Goal: Task Accomplishment & Management: Manage account settings

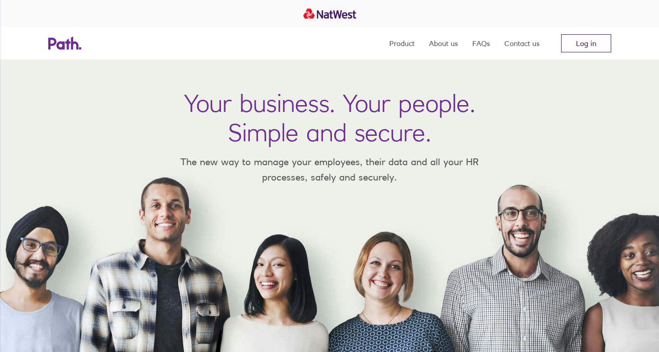
click at [573, 39] on link "Log in" at bounding box center [586, 43] width 50 height 18
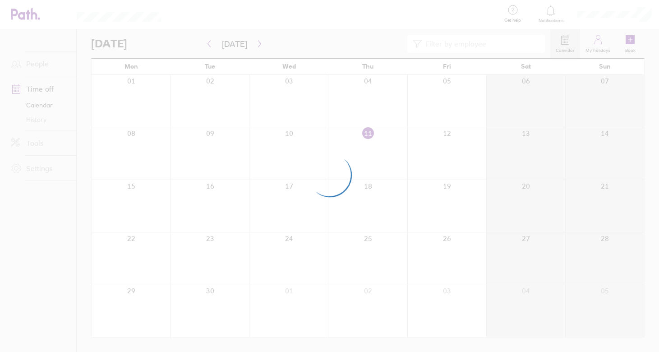
click at [326, 45] on div at bounding box center [329, 176] width 659 height 352
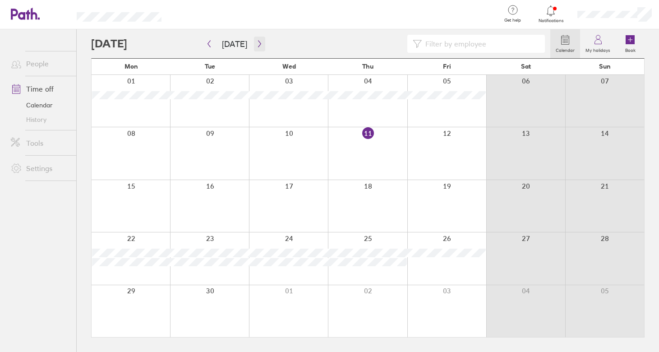
click at [256, 41] on icon "button" at bounding box center [259, 43] width 7 height 7
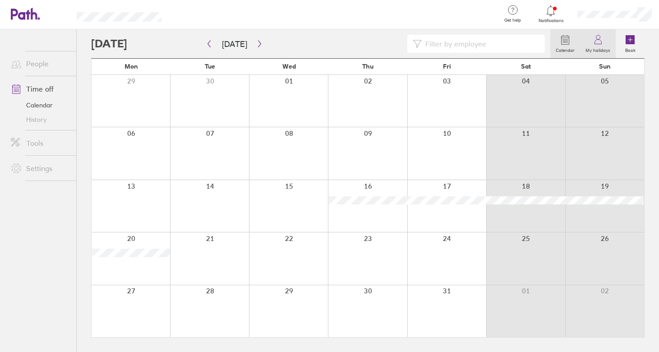
click at [596, 43] on icon at bounding box center [597, 39] width 11 height 11
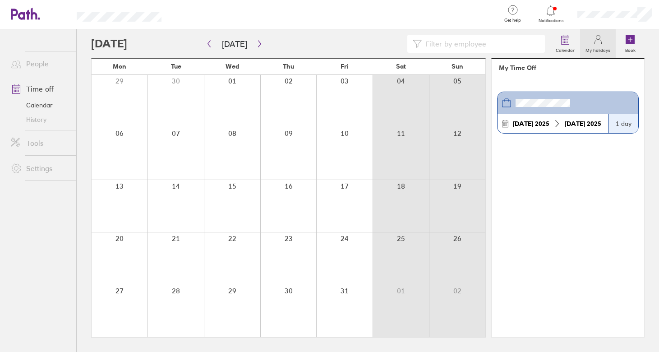
click at [33, 62] on link "People" at bounding box center [40, 64] width 73 height 18
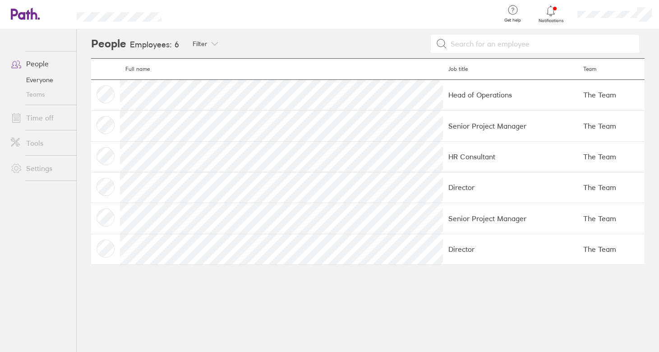
click at [36, 108] on li "Time off" at bounding box center [38, 117] width 76 height 25
click at [36, 117] on link "Time off" at bounding box center [40, 118] width 73 height 18
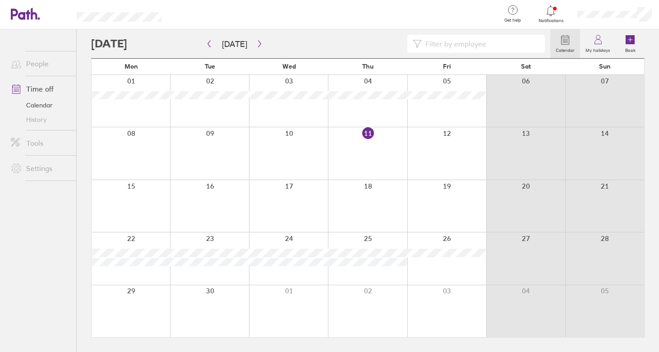
click at [36, 119] on link "History" at bounding box center [40, 119] width 73 height 14
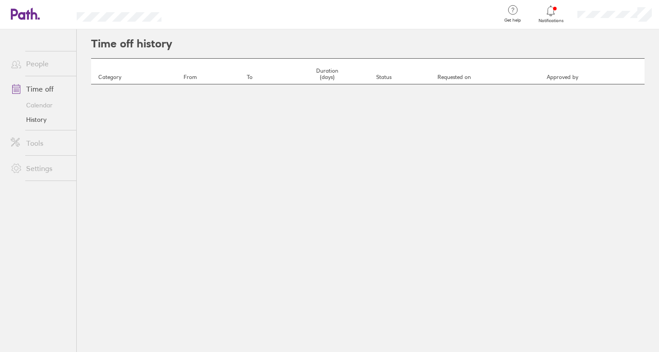
click at [30, 172] on link "Settings" at bounding box center [40, 168] width 73 height 18
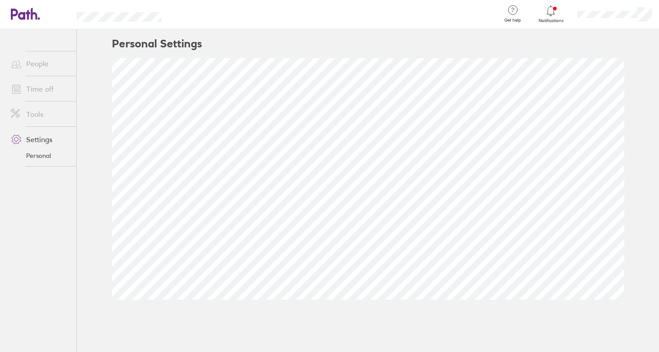
click at [45, 55] on link "People" at bounding box center [40, 64] width 73 height 18
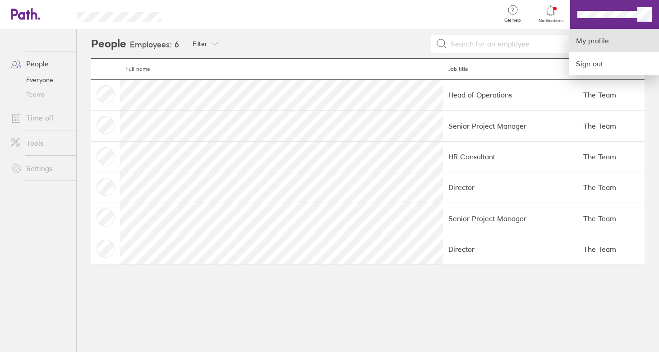
click at [611, 48] on link "My profile" at bounding box center [614, 40] width 90 height 23
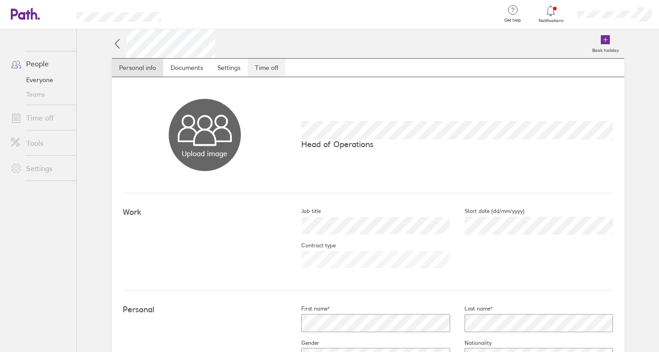
click at [269, 60] on link "Time off" at bounding box center [267, 68] width 38 height 18
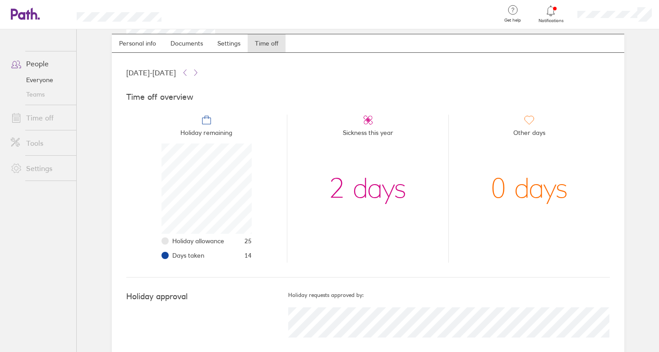
scroll to position [25, 0]
drag, startPoint x: 220, startPoint y: 256, endPoint x: 281, endPoint y: 256, distance: 61.3
click at [239, 256] on li "Days taken 14" at bounding box center [211, 255] width 79 height 14
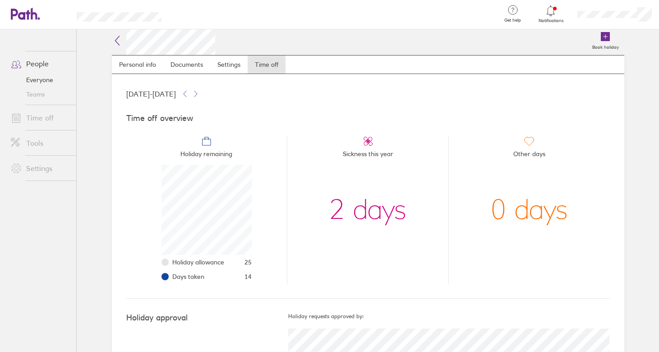
scroll to position [39, 0]
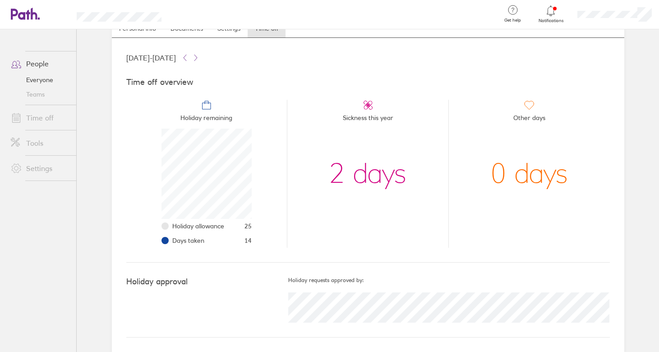
click at [210, 116] on span "Holiday remaining" at bounding box center [206, 119] width 52 height 18
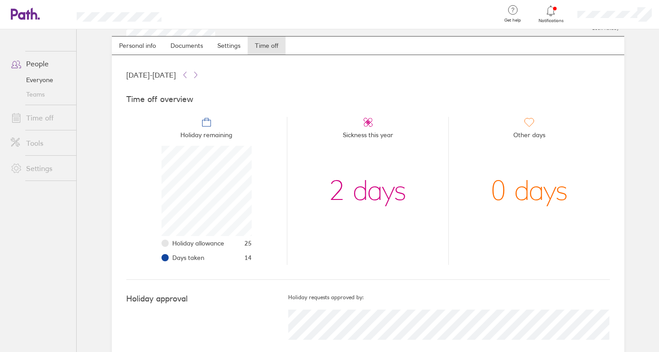
scroll to position [23, 0]
click at [128, 43] on link "Personal info" at bounding box center [137, 45] width 51 height 18
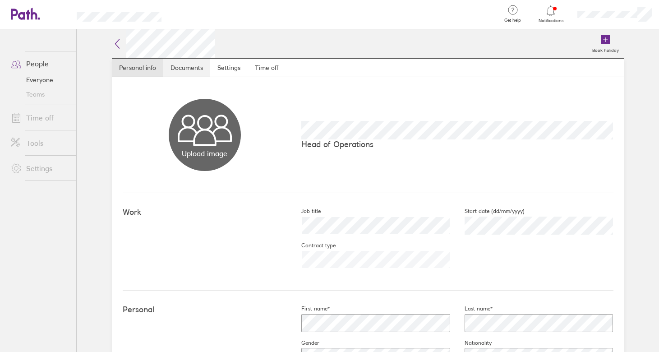
click at [188, 63] on link "Documents" at bounding box center [186, 68] width 47 height 18
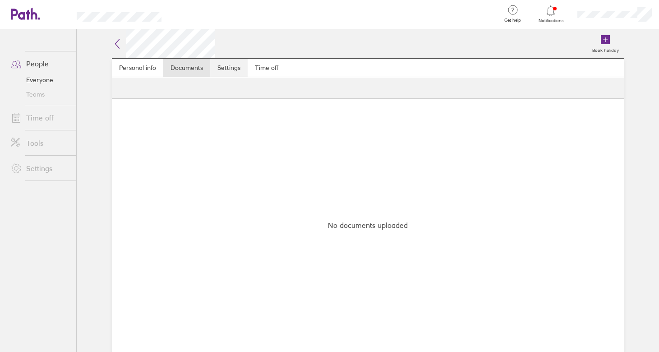
click at [225, 68] on link "Settings" at bounding box center [228, 68] width 37 height 18
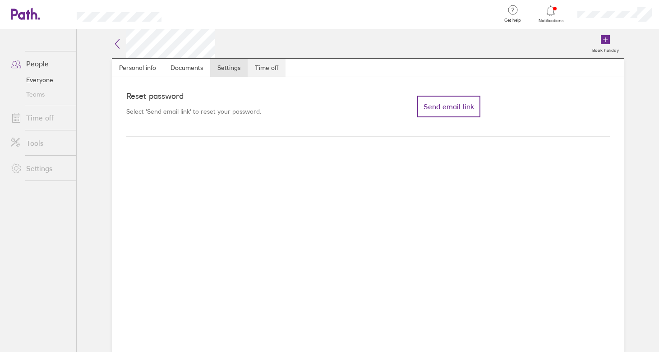
click at [279, 66] on link "Time off" at bounding box center [267, 68] width 38 height 18
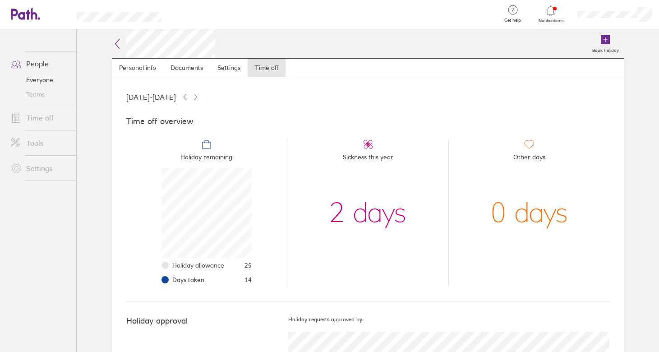
scroll to position [39, 0]
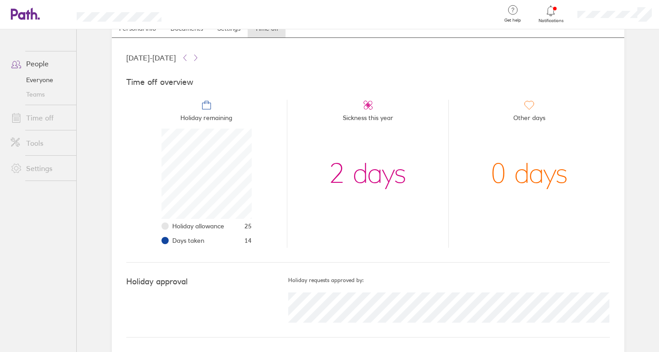
click at [41, 115] on link "Time off" at bounding box center [40, 118] width 73 height 18
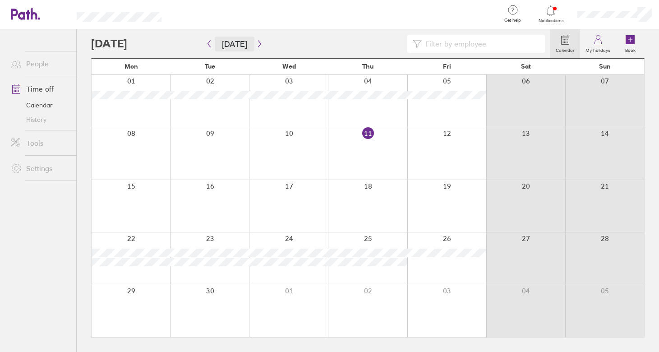
click at [217, 46] on button "Today" at bounding box center [235, 44] width 40 height 15
click at [207, 40] on icon "button" at bounding box center [209, 43] width 7 height 7
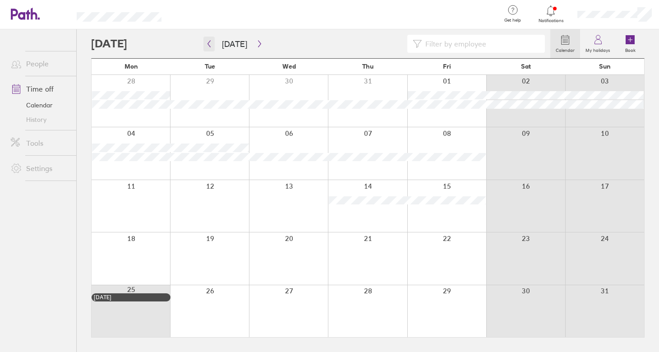
click at [209, 46] on icon "button" at bounding box center [209, 44] width 3 height 7
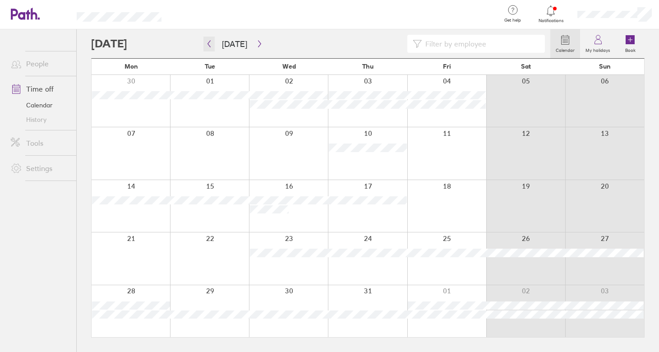
click at [208, 44] on icon "button" at bounding box center [209, 44] width 3 height 7
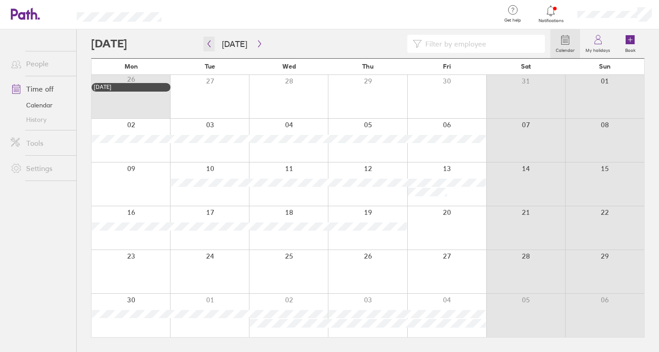
click at [208, 44] on icon "button" at bounding box center [209, 44] width 3 height 7
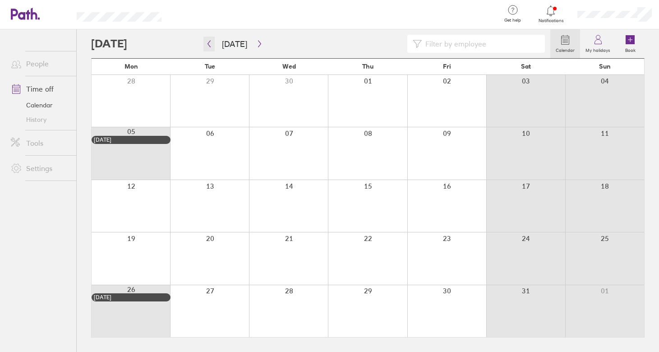
click at [208, 44] on icon "button" at bounding box center [209, 44] width 3 height 7
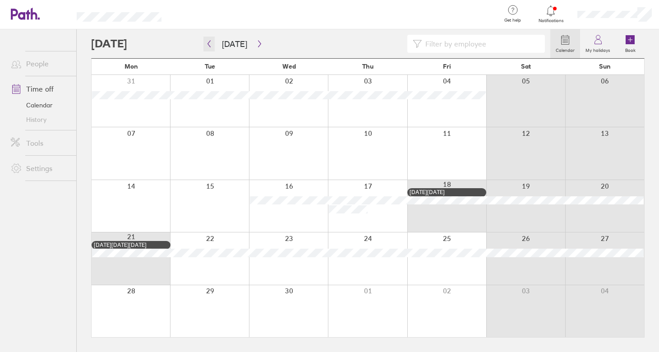
click at [208, 44] on icon "button" at bounding box center [209, 44] width 3 height 7
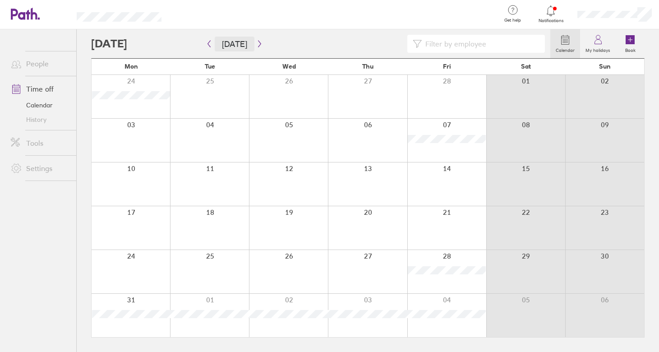
click at [238, 41] on button "Today" at bounding box center [235, 44] width 40 height 15
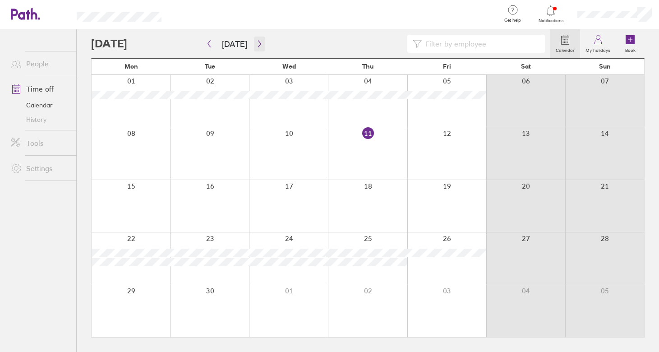
click at [258, 44] on icon "button" at bounding box center [259, 44] width 3 height 7
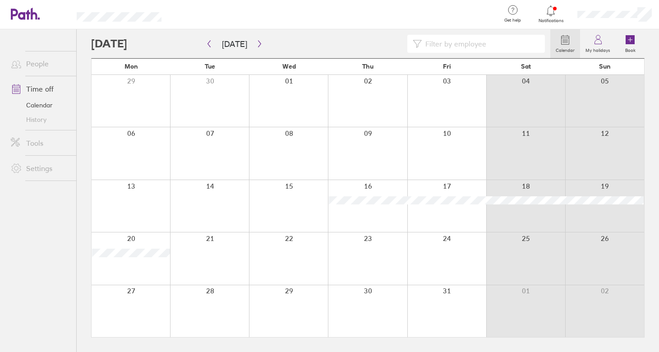
click at [294, 47] on div at bounding box center [320, 44] width 459 height 18
